Goal: Task Accomplishment & Management: Use online tool/utility

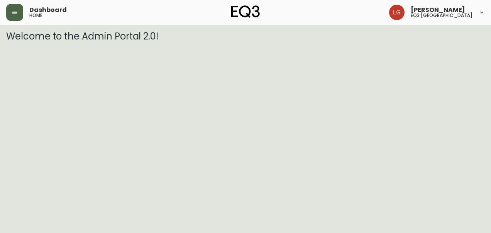
click at [15, 13] on icon "button" at bounding box center [14, 12] width 5 height 3
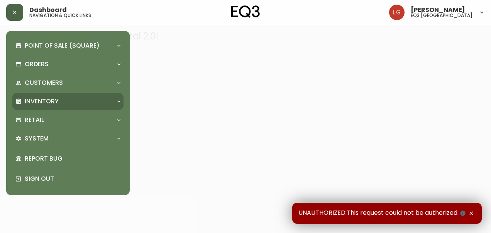
click at [37, 104] on p "Inventory" at bounding box center [42, 101] width 34 height 8
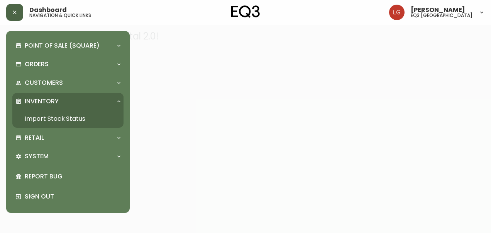
click at [52, 112] on link "Import Stock Status" at bounding box center [67, 119] width 111 height 18
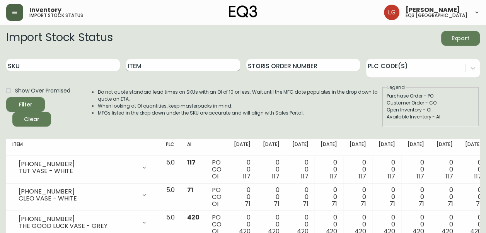
click at [203, 63] on input "Item" at bounding box center [183, 65] width 114 height 12
type input "[PERSON_NAME]"
click at [6, 97] on button "Filter" at bounding box center [25, 104] width 39 height 15
